Goal: Information Seeking & Learning: Learn about a topic

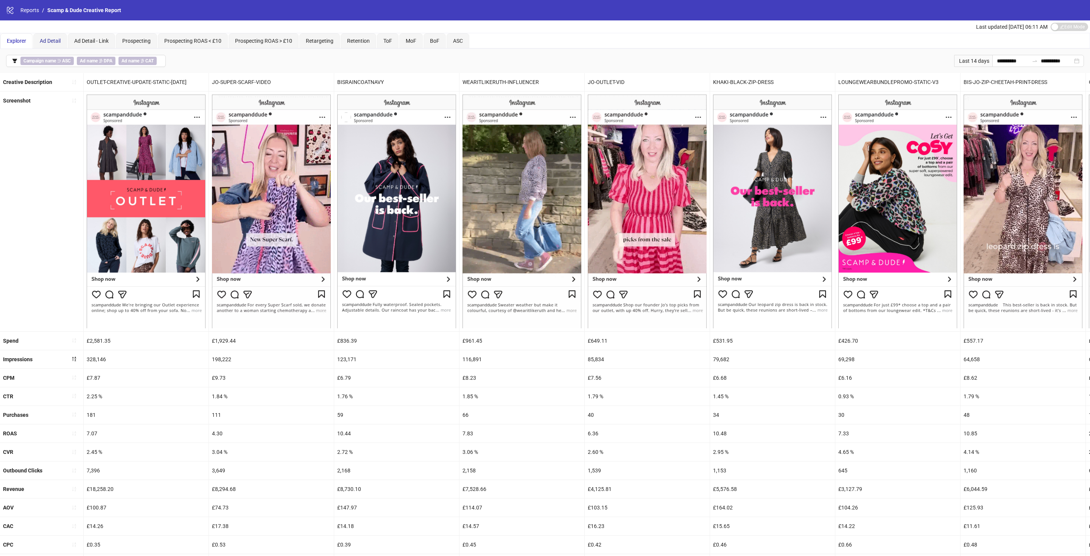
click at [52, 38] on span "Ad Detail" at bounding box center [50, 41] width 21 height 6
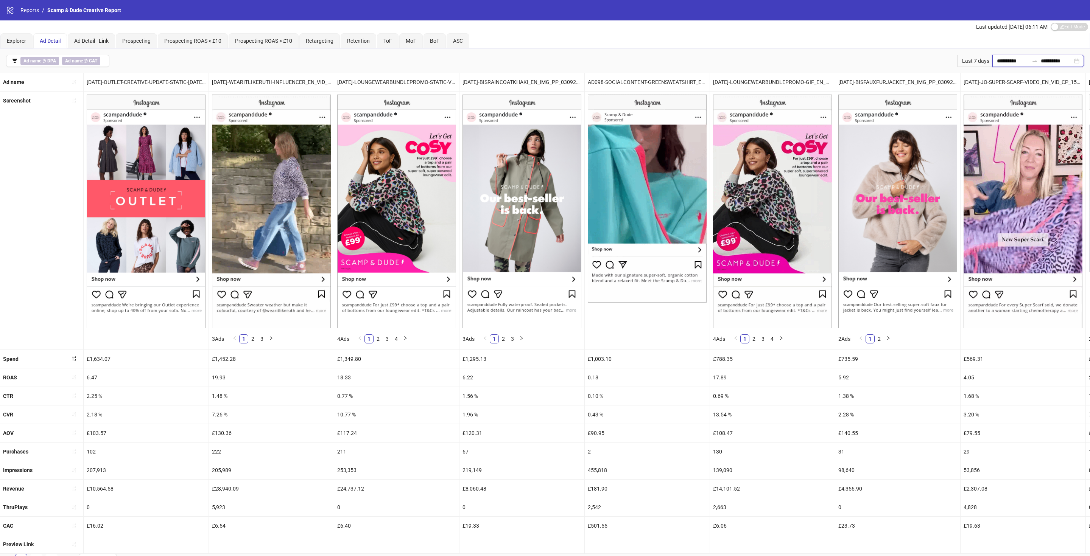
click at [998, 59] on input "**********" at bounding box center [1012, 61] width 32 height 8
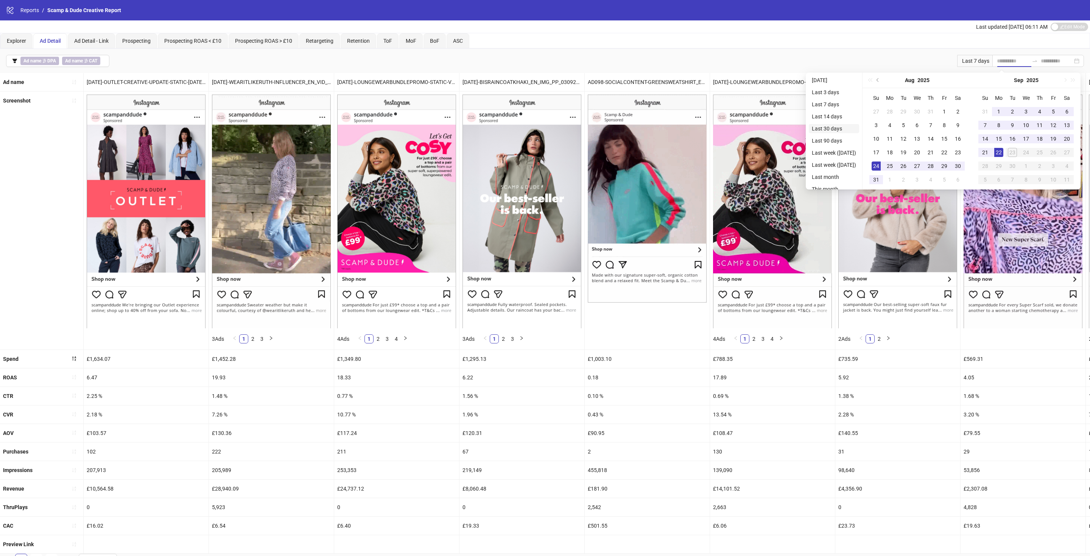
click at [827, 128] on li "Last 30 days" at bounding box center [833, 128] width 50 height 9
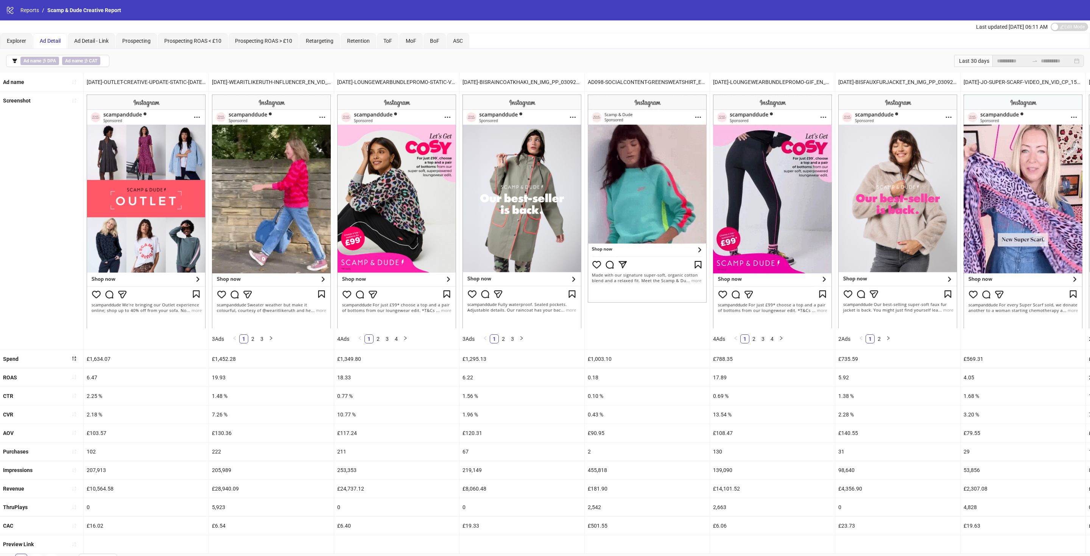
click at [51, 38] on span "Ad Detail" at bounding box center [50, 41] width 21 height 6
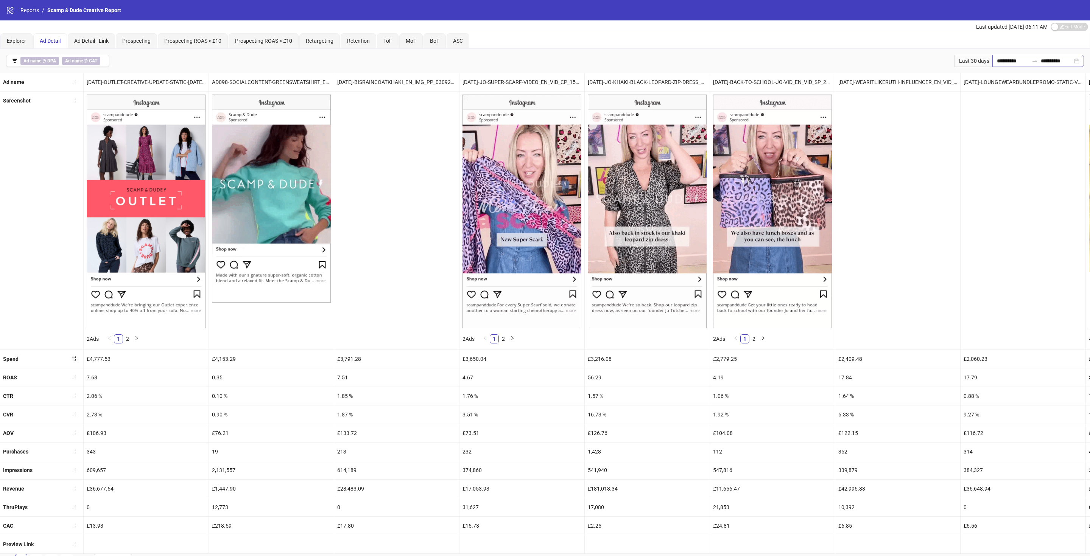
click at [1027, 57] on div "**********" at bounding box center [1038, 61] width 92 height 12
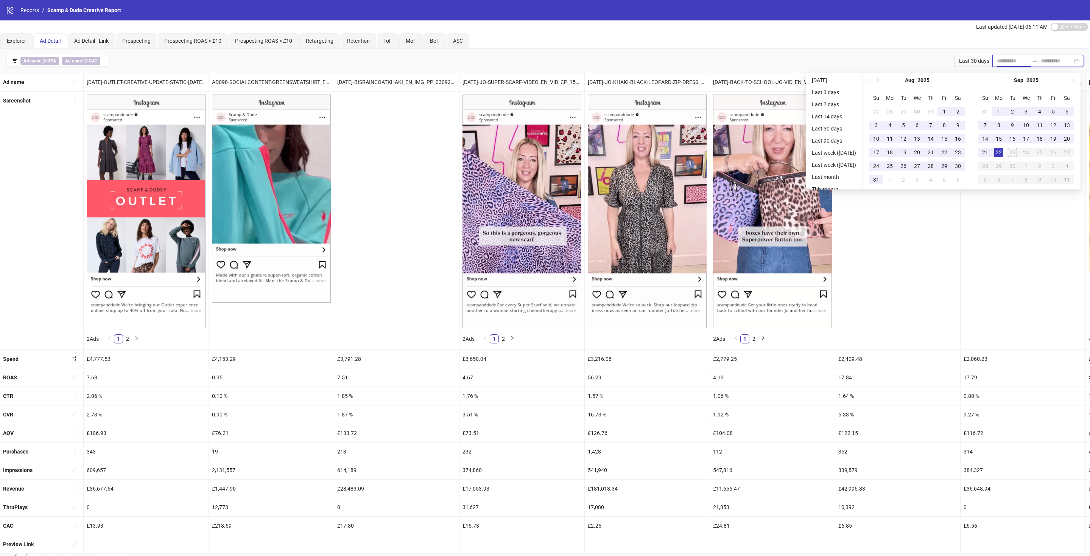
type input "**********"
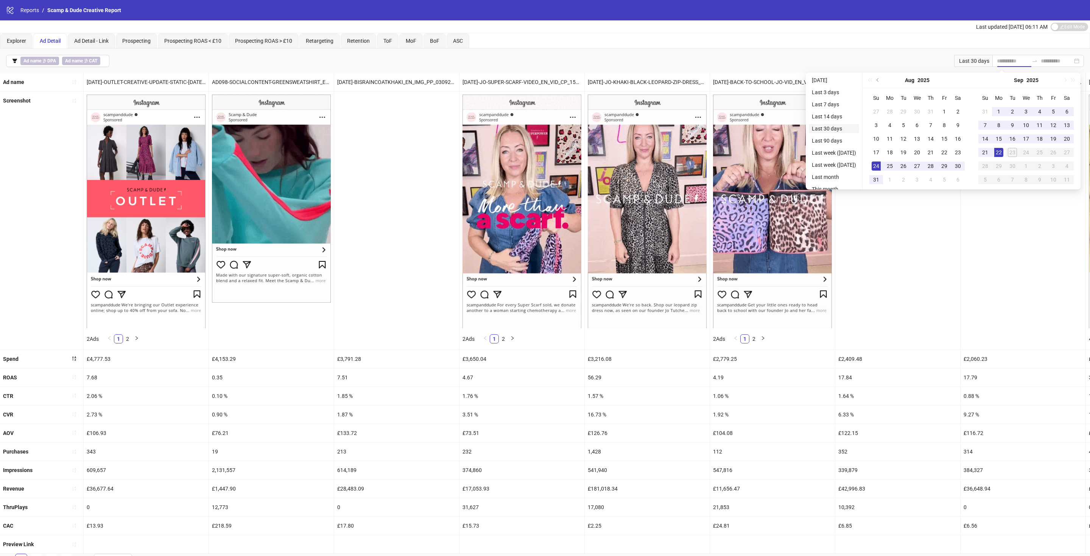
click at [833, 131] on li "Last 30 days" at bounding box center [833, 128] width 50 height 9
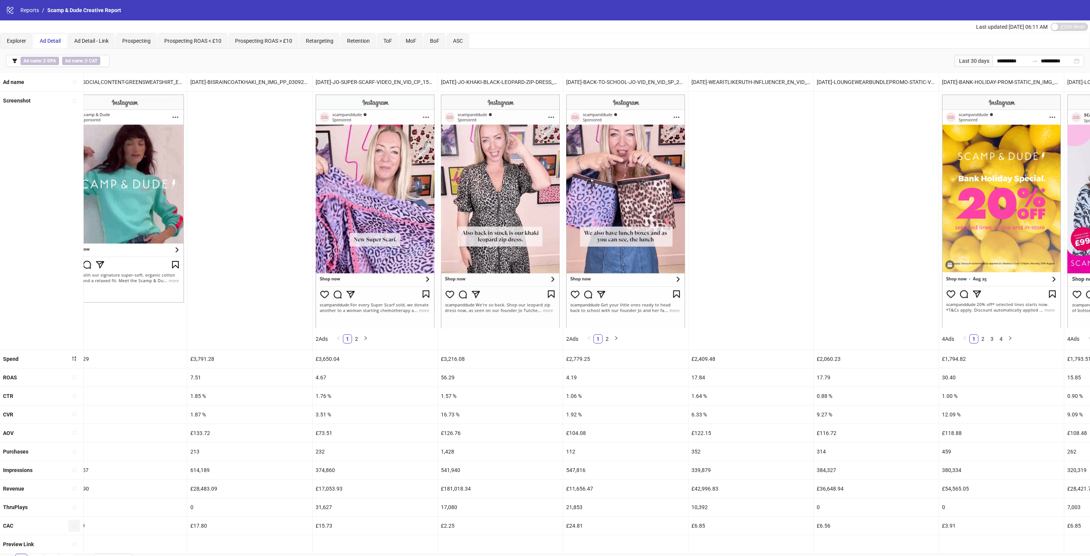
scroll to position [10, 0]
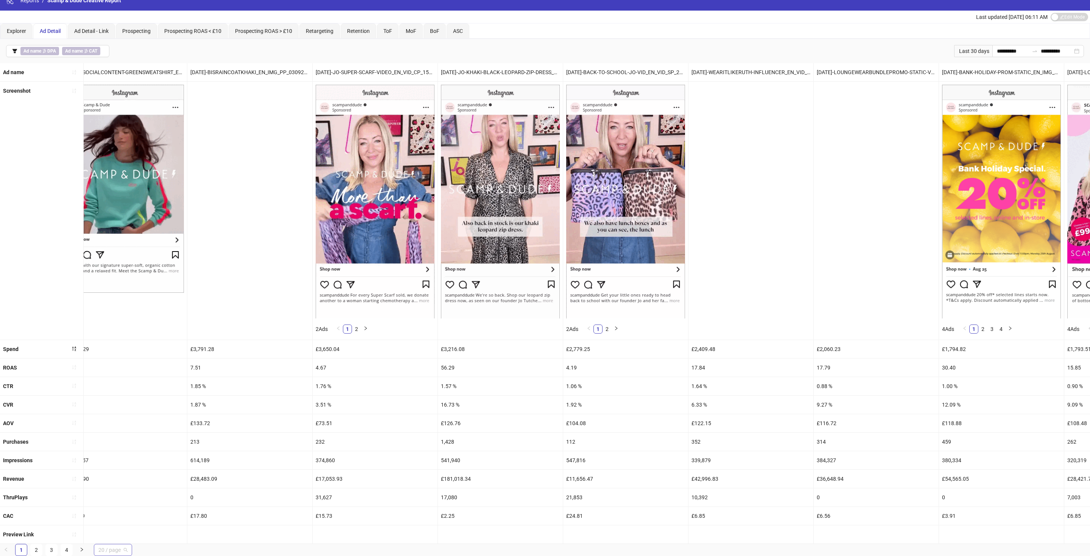
click at [123, 551] on span "20 / page" at bounding box center [112, 549] width 29 height 11
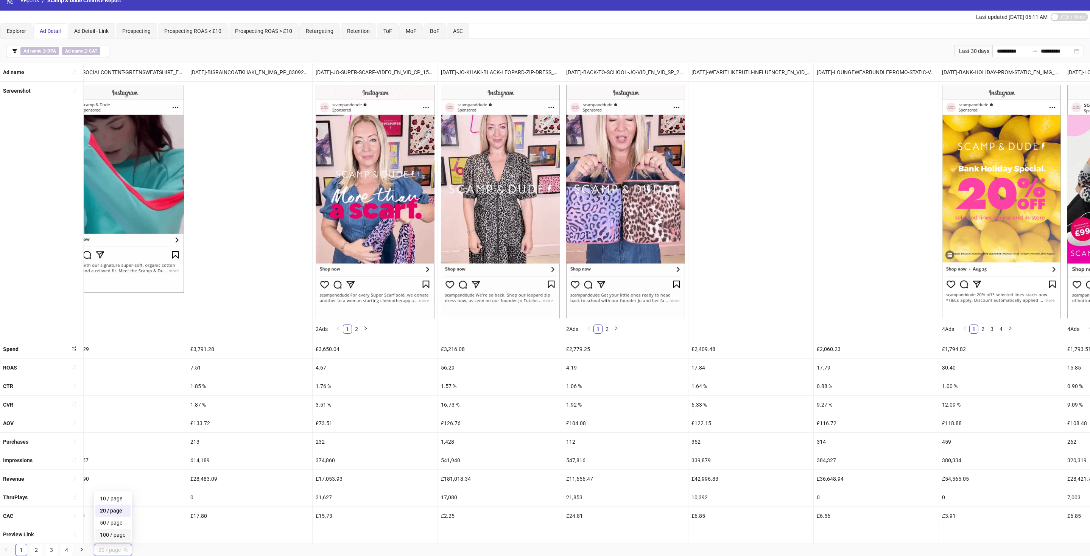
click at [126, 529] on div "100 / page" at bounding box center [112, 535] width 35 height 12
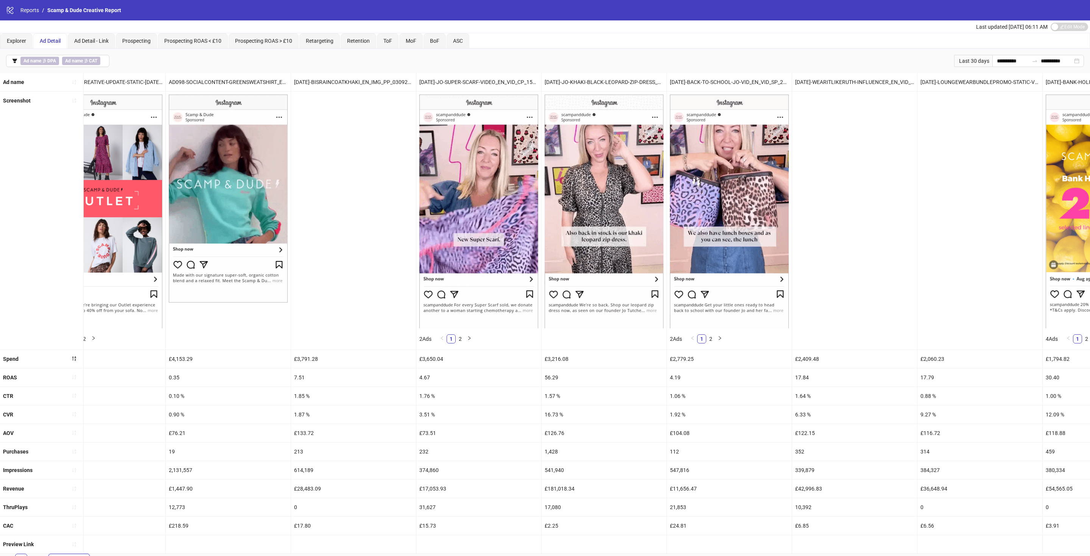
scroll to position [0, 61]
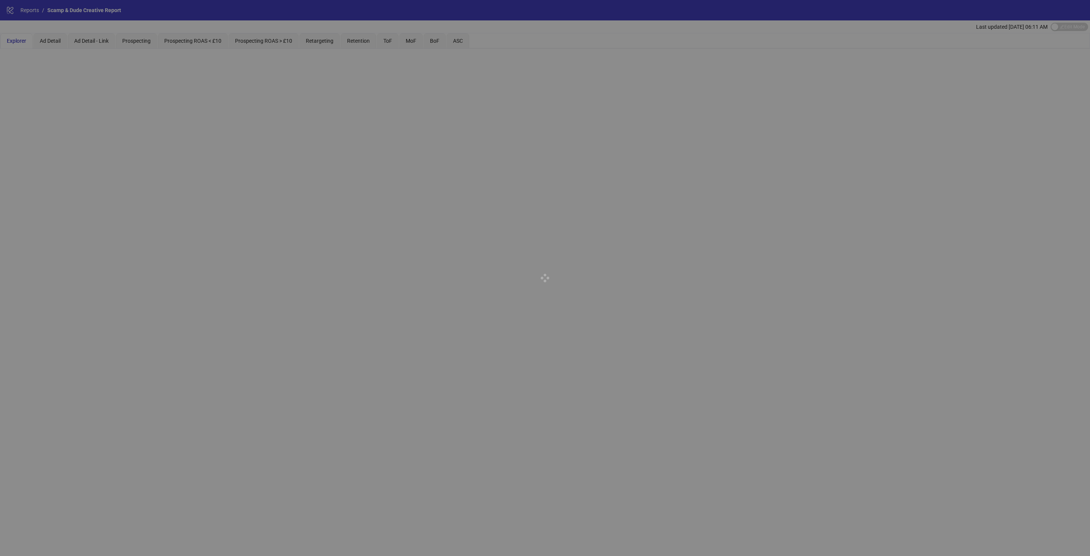
click at [47, 40] on div at bounding box center [545, 278] width 1090 height 556
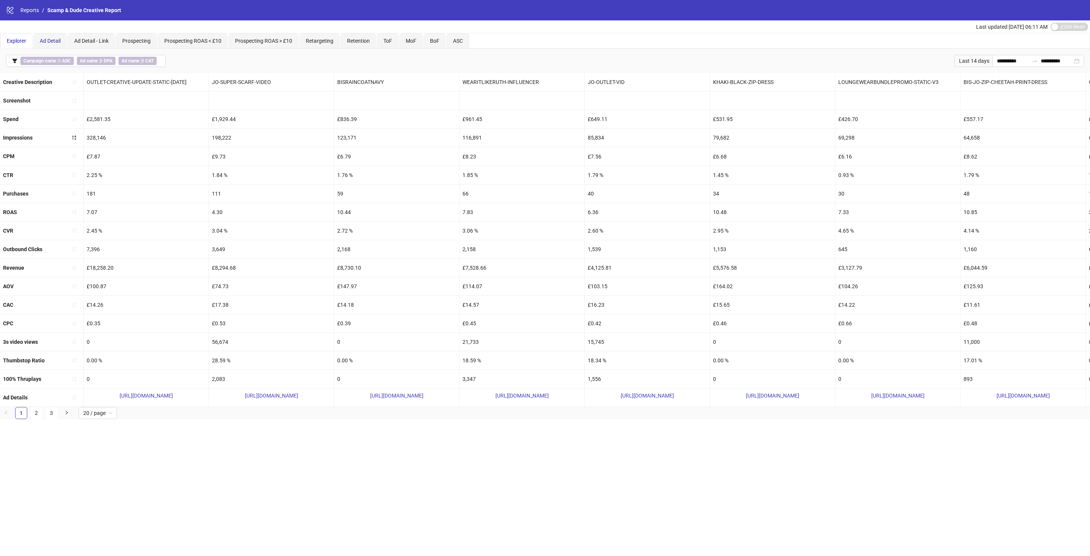
click at [42, 43] on span "Ad Detail" at bounding box center [50, 41] width 21 height 6
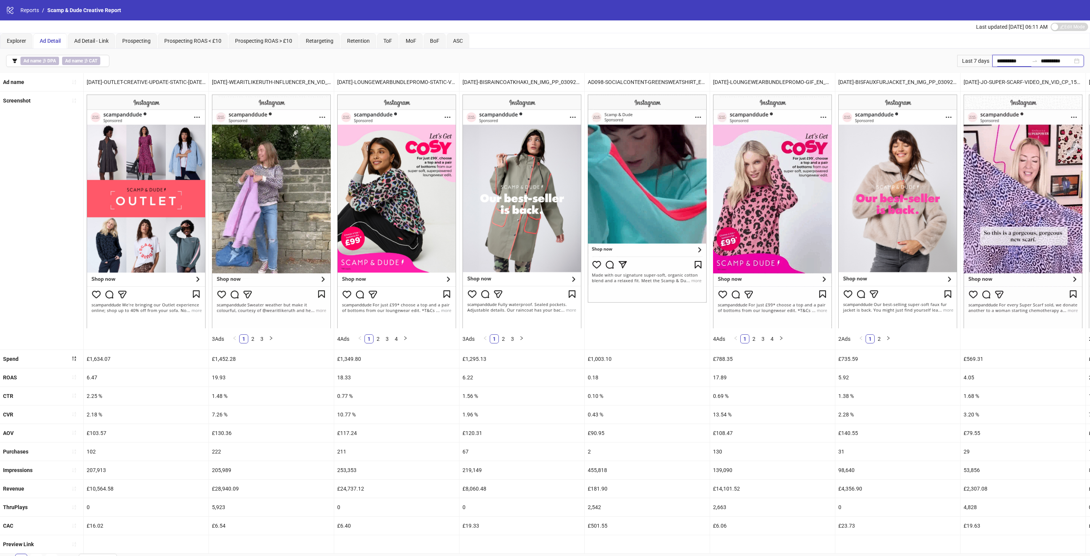
click at [1014, 63] on input "**********" at bounding box center [1012, 61] width 32 height 8
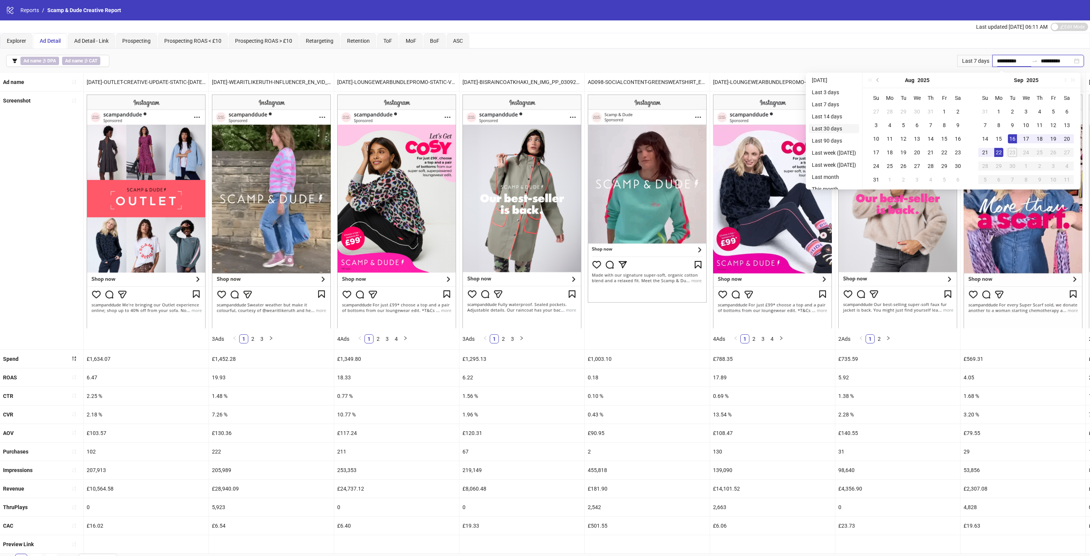
type input "**********"
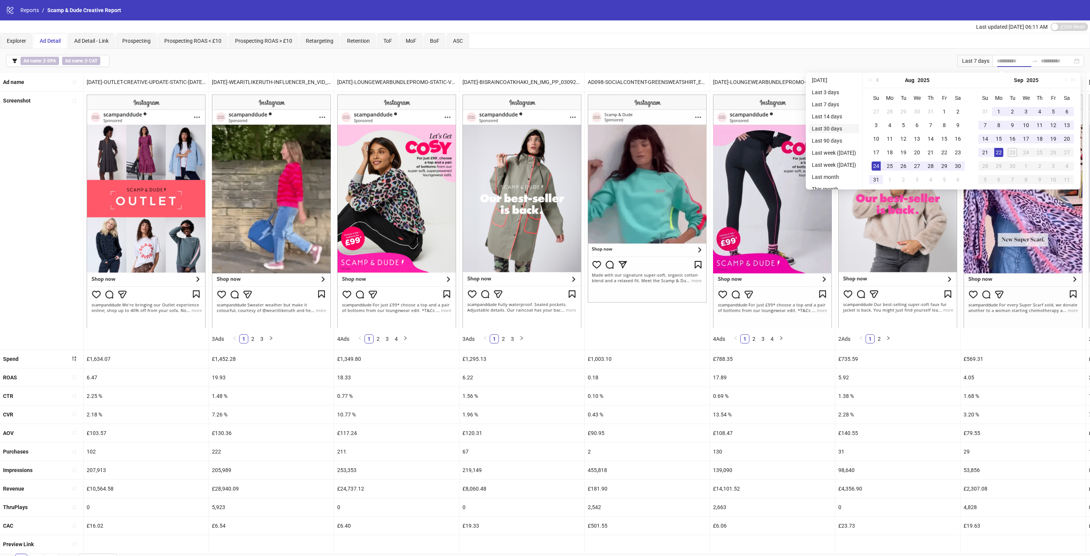
click at [831, 130] on li "Last 30 days" at bounding box center [833, 128] width 50 height 9
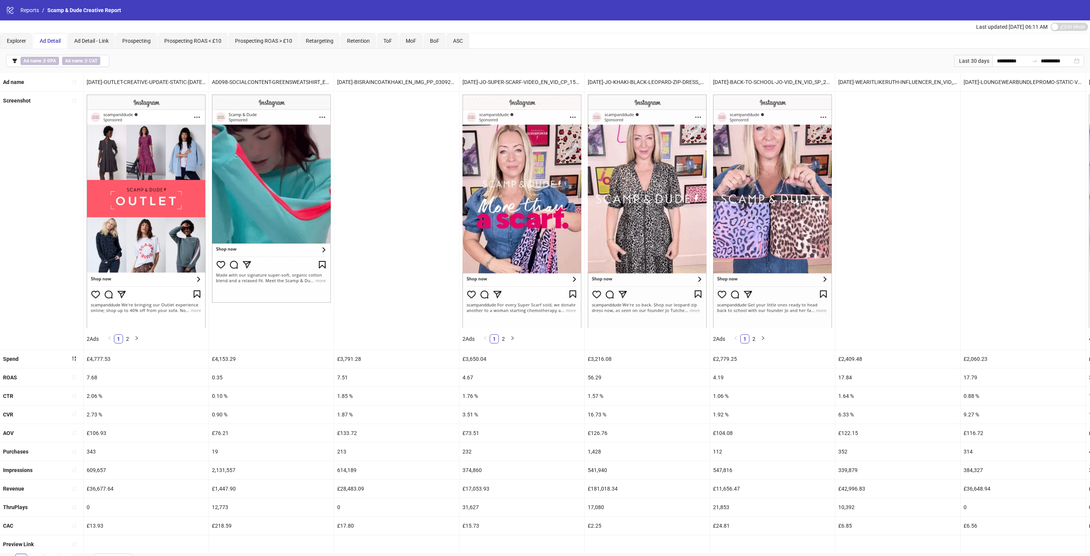
scroll to position [10, 0]
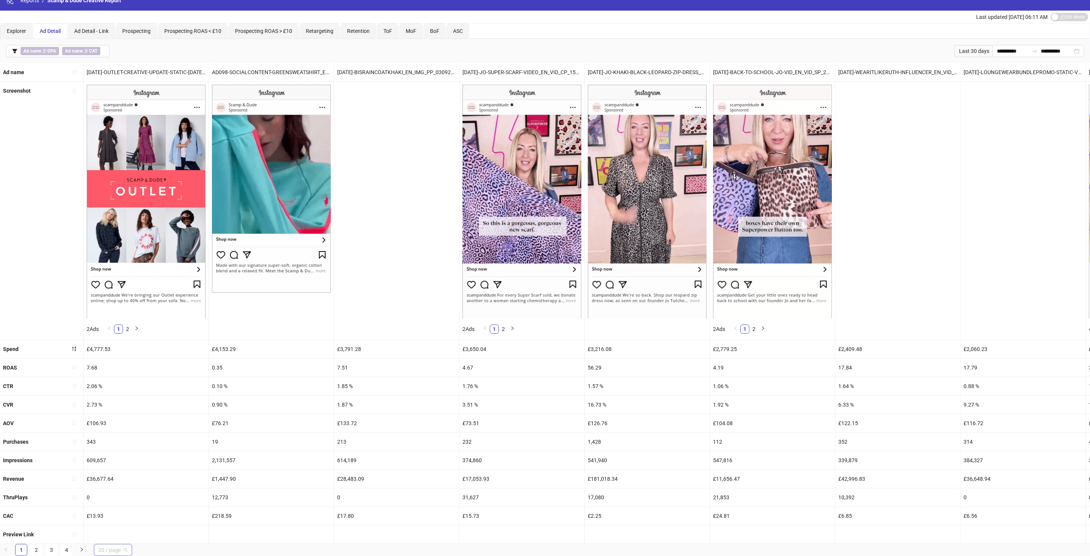
click at [107, 552] on span "20 / page" at bounding box center [112, 549] width 29 height 11
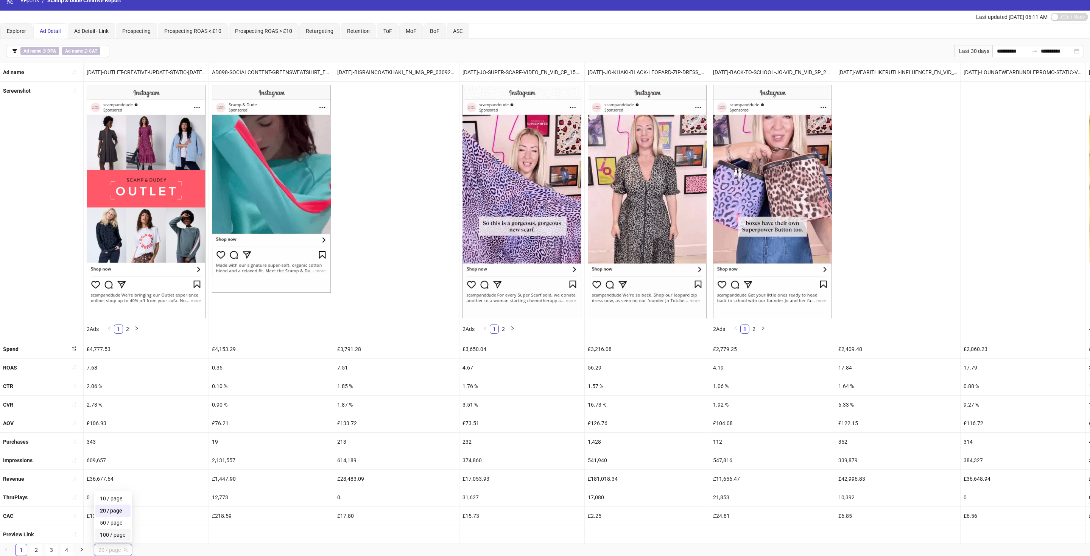
click at [113, 532] on div "100 / page" at bounding box center [113, 535] width 26 height 8
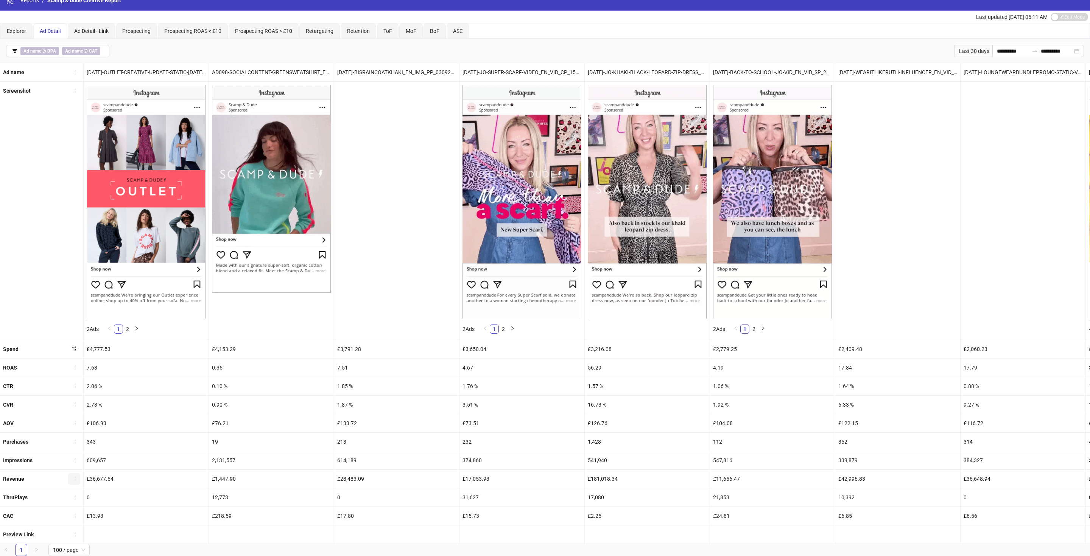
click at [71, 479] on icon "sort-ascending" at bounding box center [73, 478] width 5 height 5
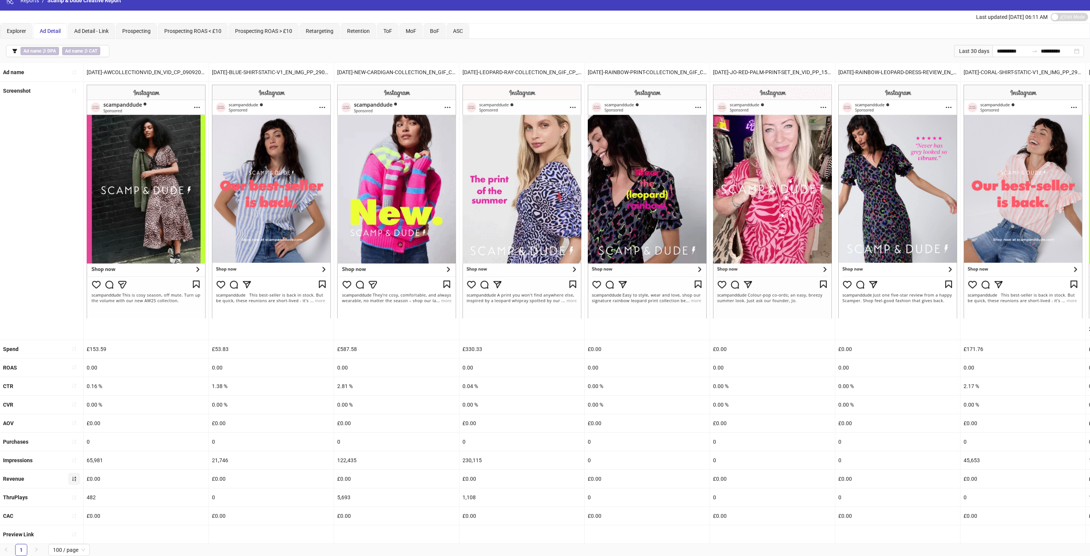
scroll to position [0, 0]
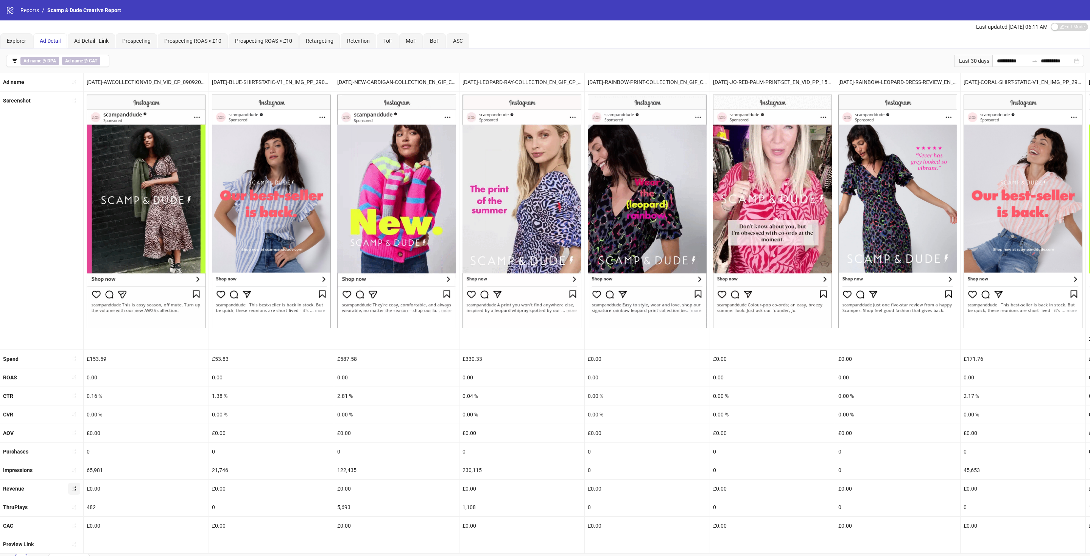
click at [70, 486] on button "button" at bounding box center [74, 489] width 12 height 12
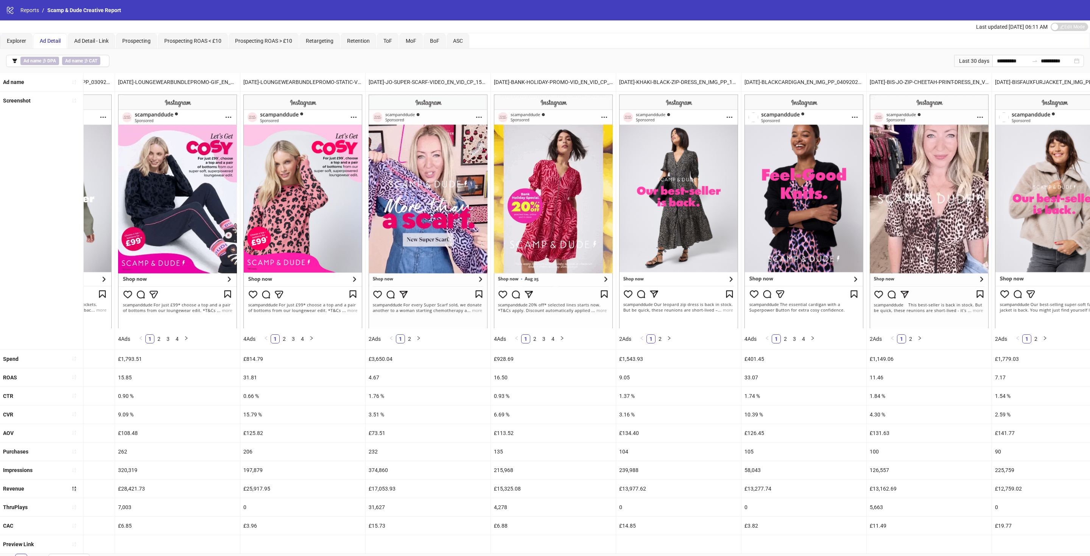
scroll to position [0, 1500]
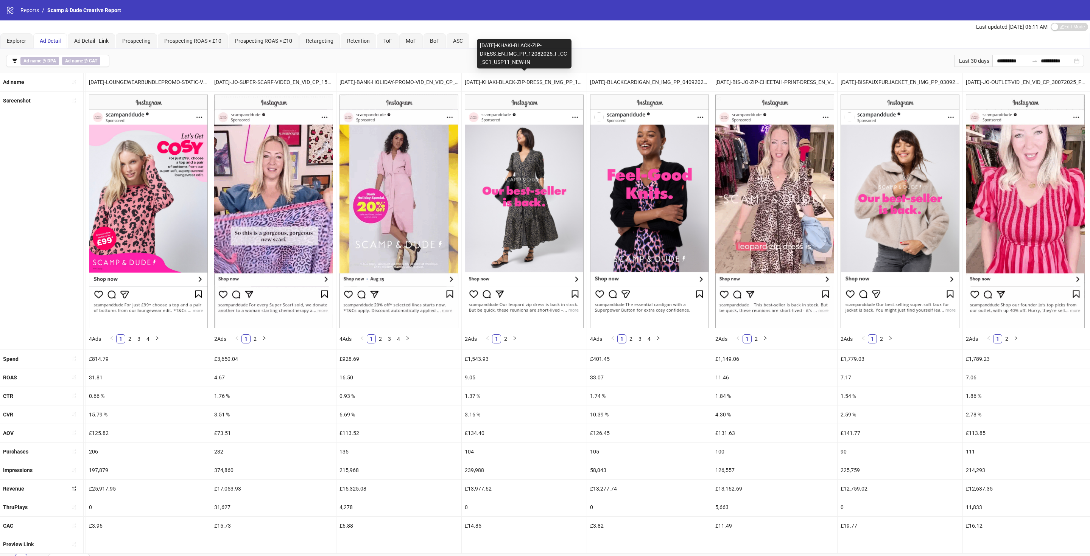
click at [514, 80] on div "[DATE]-KHAKI-BLACK-ZIP-DRESS_EN_IMG_PP_12082025_F_CC_SC1_USP11_NEW-IN" at bounding box center [524, 82] width 125 height 18
drag, startPoint x: 480, startPoint y: 46, endPoint x: 534, endPoint y: 61, distance: 55.9
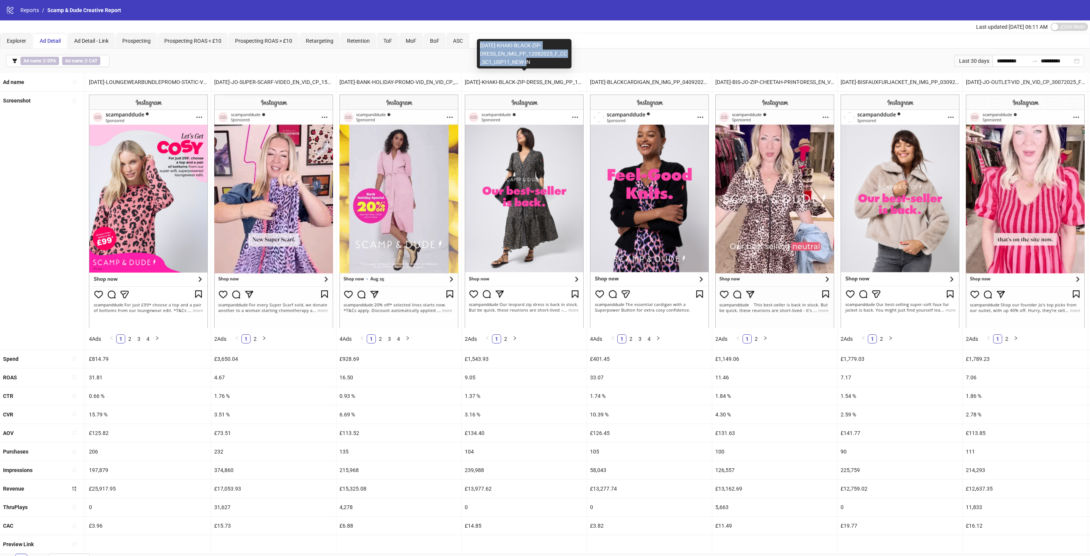
click at [534, 61] on div "[DATE]-KHAKI-BLACK-ZIP-DRESS_EN_IMG_PP_12082025_F_CC_SC1_USP11_NEW-IN" at bounding box center [524, 54] width 95 height 30
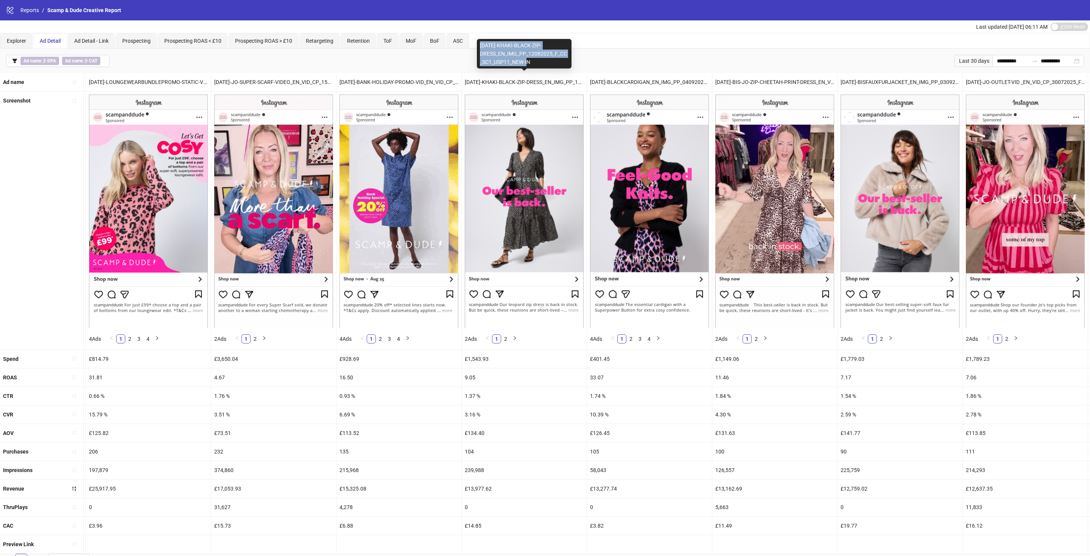
copy div "[DATE]-KHAKI-BLACK-ZIP-DRESS_EN_IMG_PP_12082025_F_CC_SC1_USP11_NEW-IN"
